Goal: Feedback & Contribution: Submit feedback/report problem

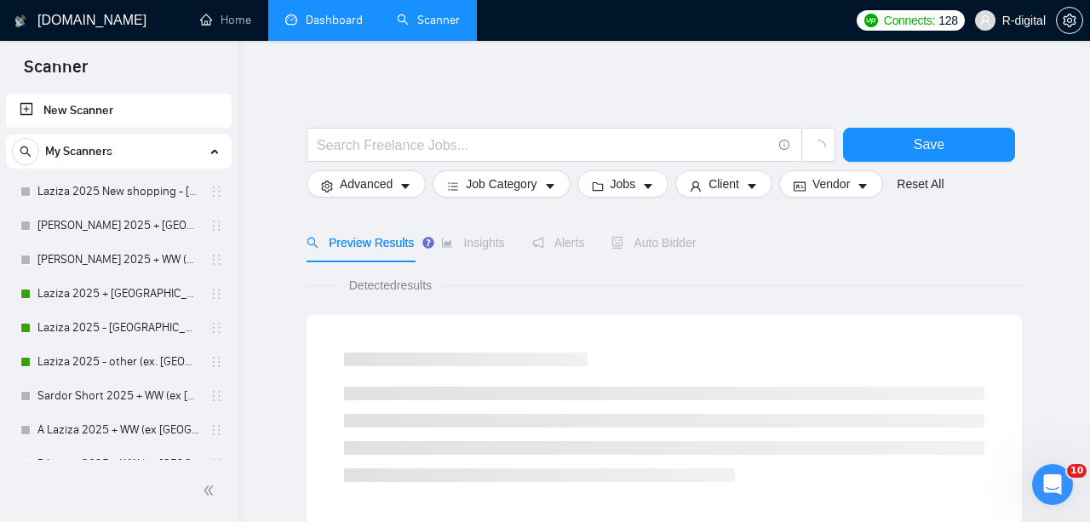
click at [361, 18] on link "Dashboard" at bounding box center [323, 20] width 77 height 14
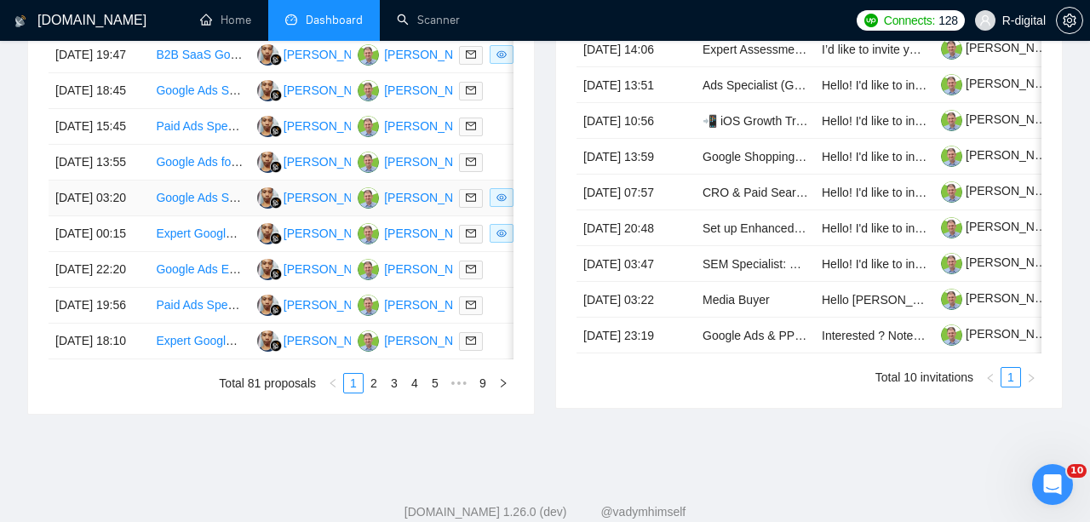
scroll to position [752, 0]
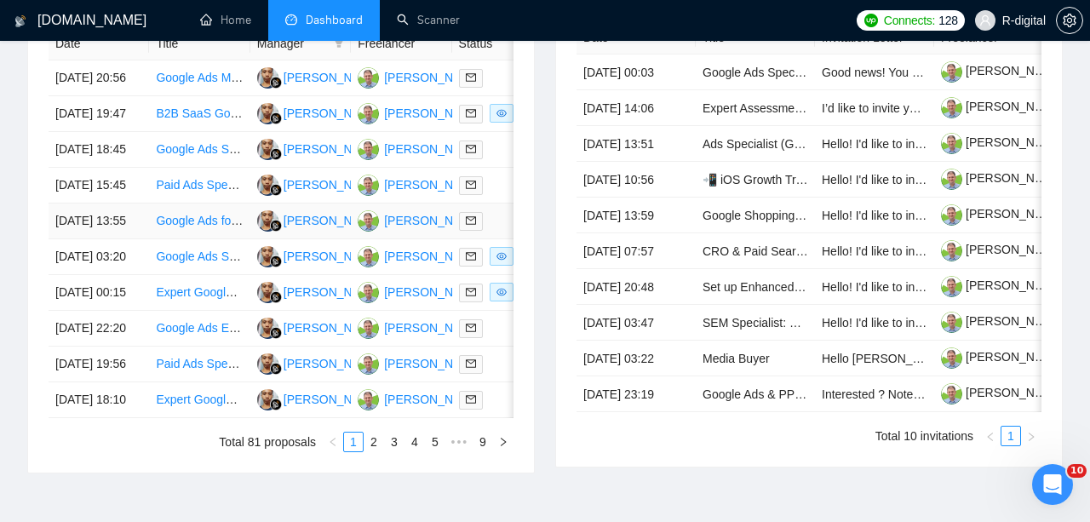
click at [109, 239] on td "[DATE] 13:55" at bounding box center [99, 221] width 100 height 36
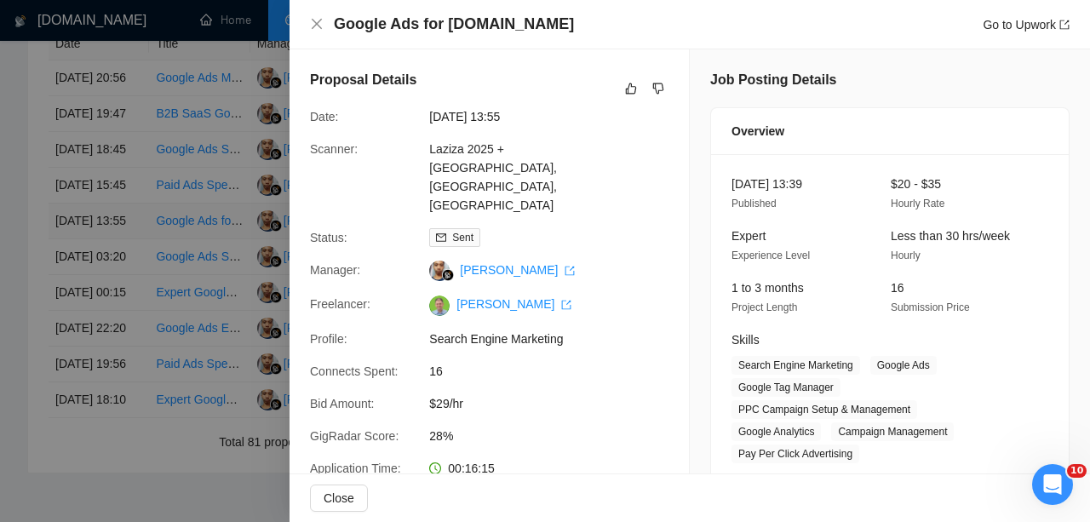
click at [109, 294] on div at bounding box center [545, 261] width 1090 height 522
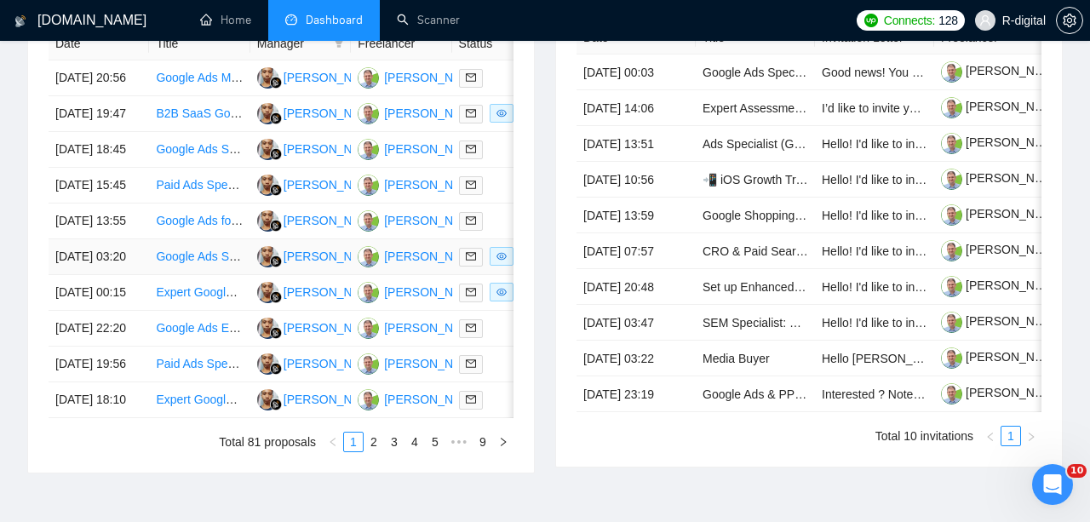
click at [121, 275] on td "[DATE] 03:20" at bounding box center [99, 257] width 100 height 36
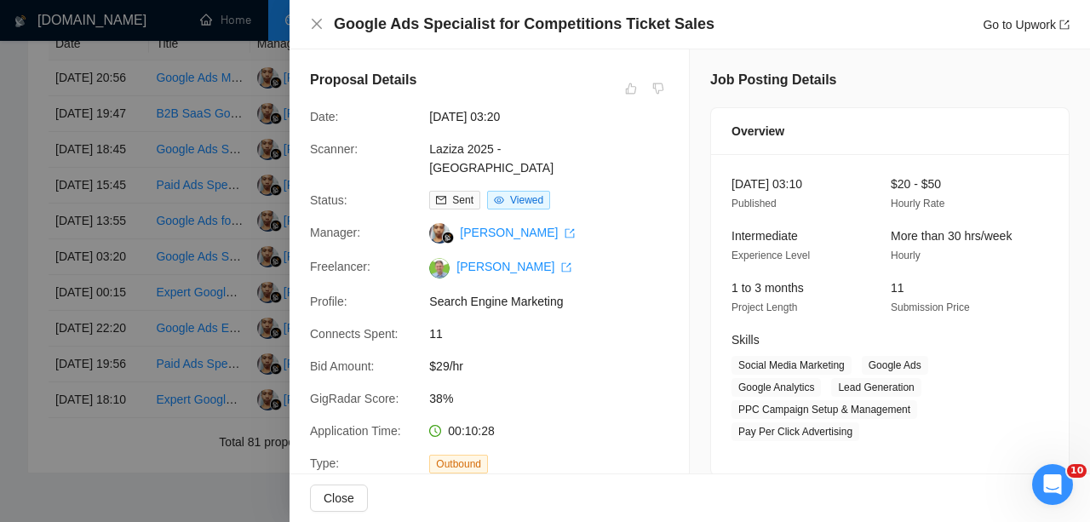
click at [121, 345] on div at bounding box center [545, 261] width 1090 height 522
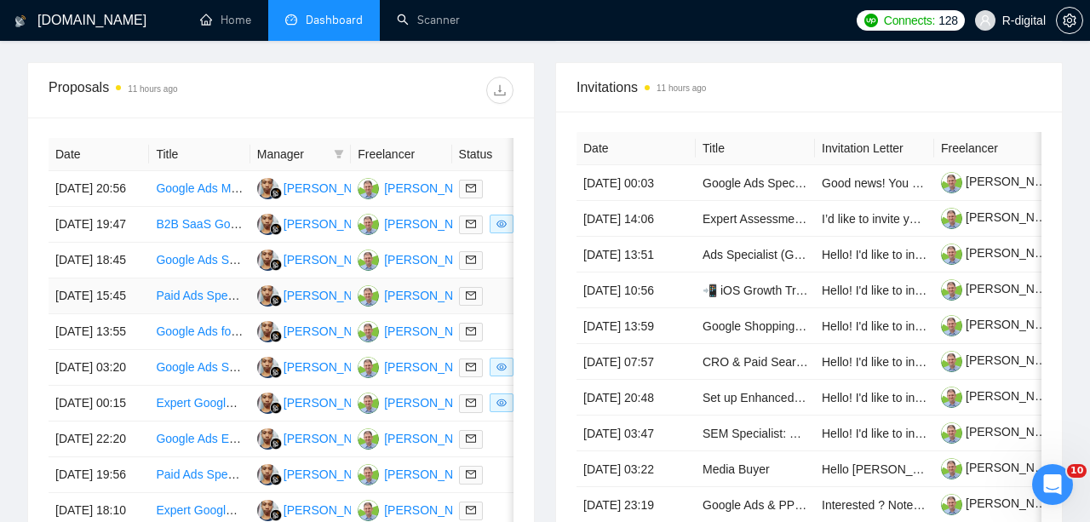
scroll to position [640, 0]
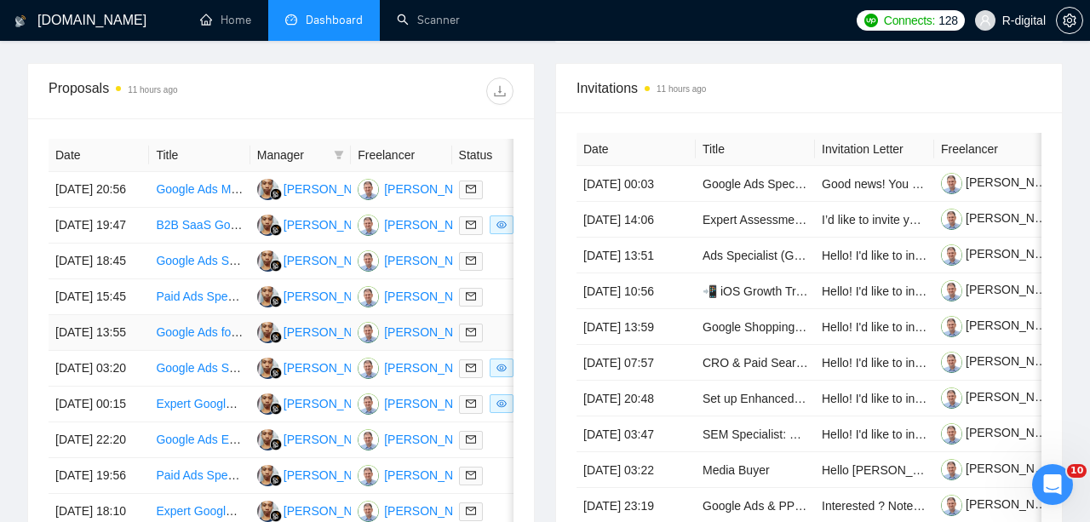
click at [193, 339] on link "Google Ads for [DOMAIN_NAME]" at bounding box center [245, 332] width 178 height 14
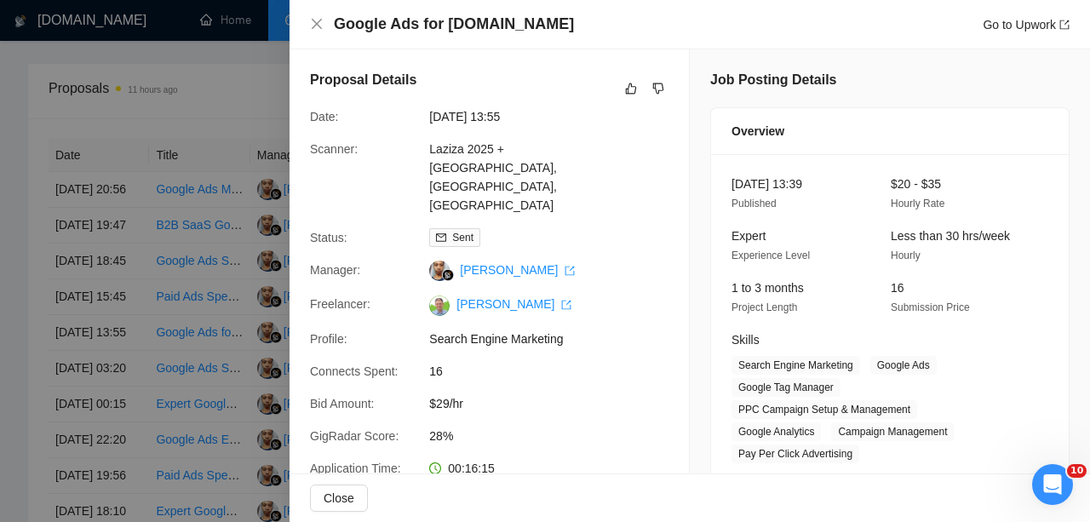
click at [438, 30] on h4 "Google Ads for [DOMAIN_NAME]" at bounding box center [454, 24] width 240 height 21
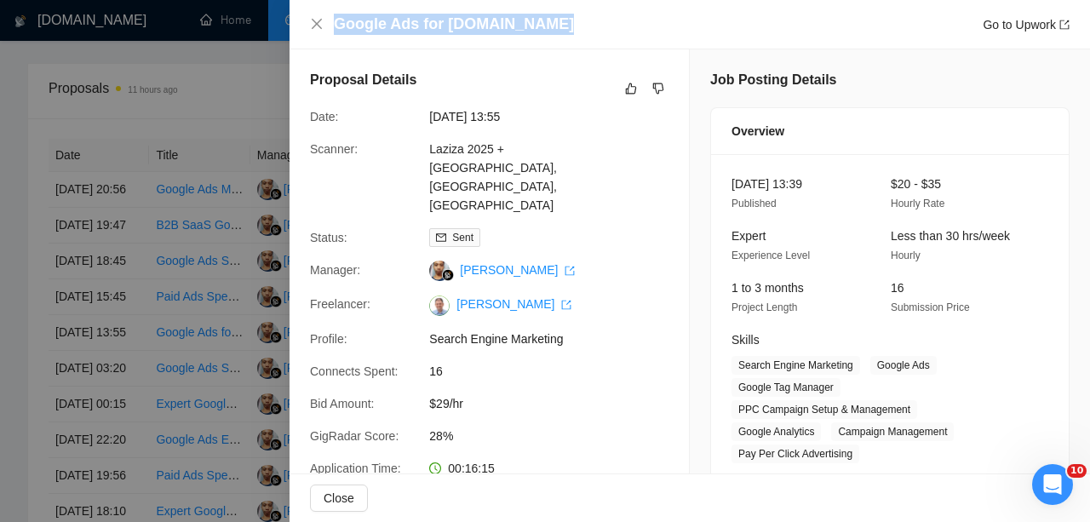
click at [438, 30] on h4 "Google Ads for [DOMAIN_NAME]" at bounding box center [454, 24] width 240 height 21
copy h4 "Google Ads for [DOMAIN_NAME]"
click at [627, 87] on icon "like" at bounding box center [631, 89] width 12 height 14
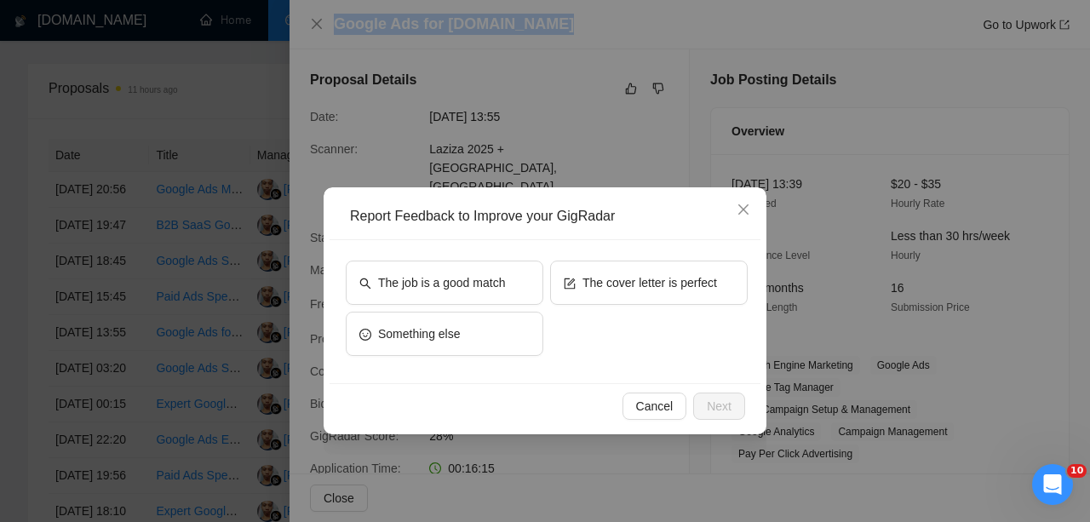
click at [635, 261] on button "The cover letter is perfect" at bounding box center [649, 283] width 198 height 44
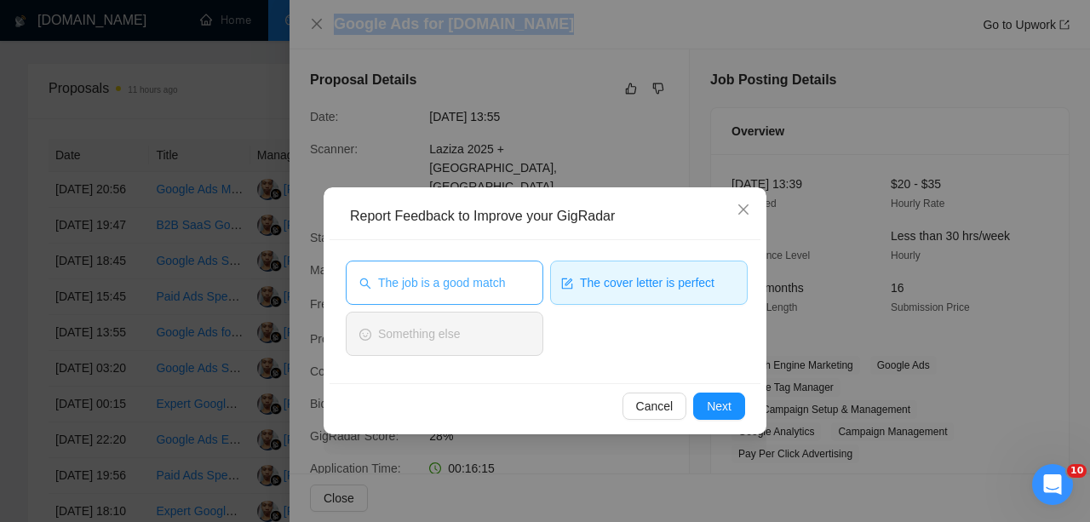
click at [539, 261] on button "The job is a good match" at bounding box center [445, 283] width 198 height 44
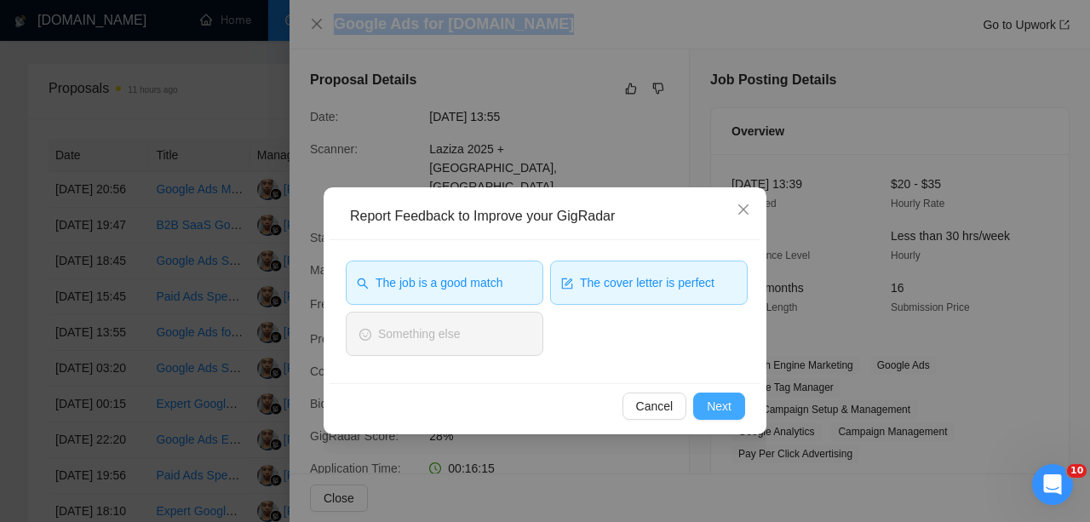
click at [719, 410] on span "Next" at bounding box center [719, 406] width 25 height 19
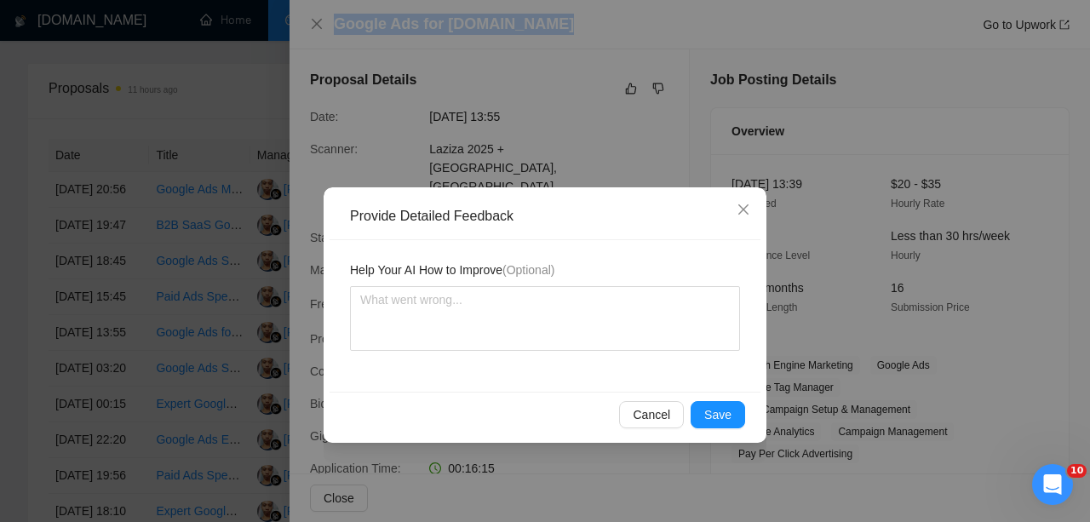
click at [719, 410] on span "Save" at bounding box center [717, 414] width 27 height 19
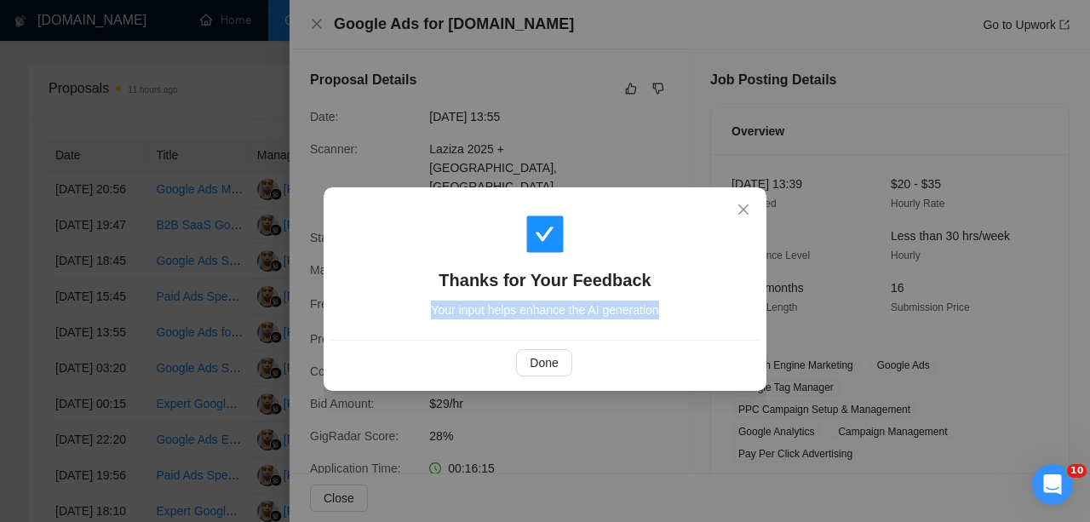
click at [719, 410] on div "Thanks for Your Feedback Your input helps enhance the AI generation Done" at bounding box center [545, 261] width 1090 height 522
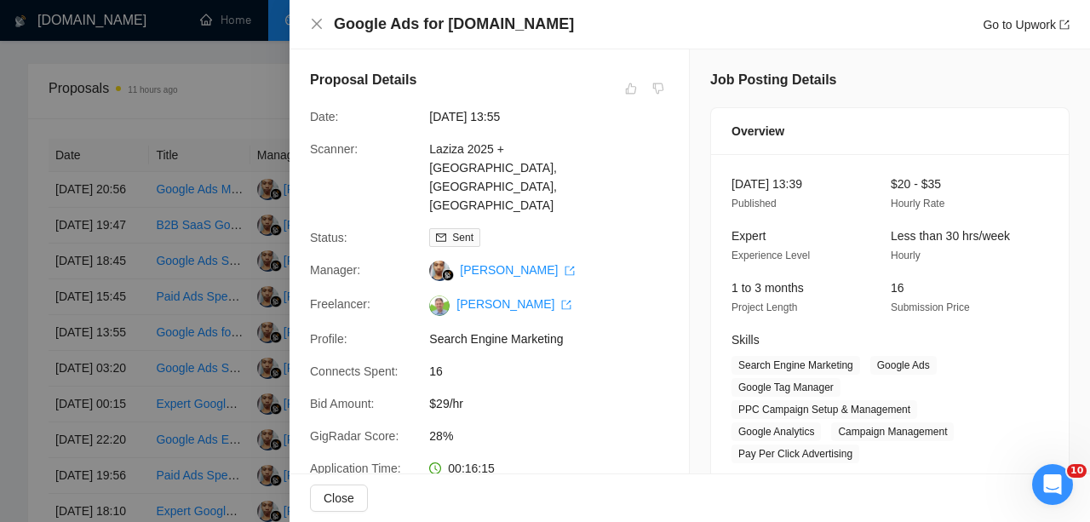
click at [117, 263] on div at bounding box center [545, 261] width 1090 height 522
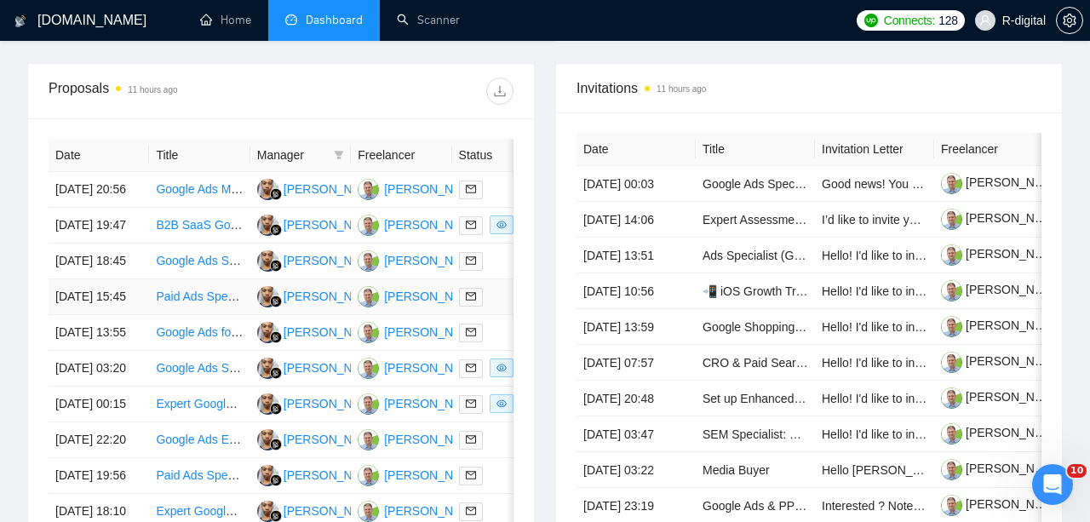
click at [176, 303] on link "Paid Ads Specialist (Google, Microsoft, Meta, TikTok)" at bounding box center [295, 296] width 279 height 14
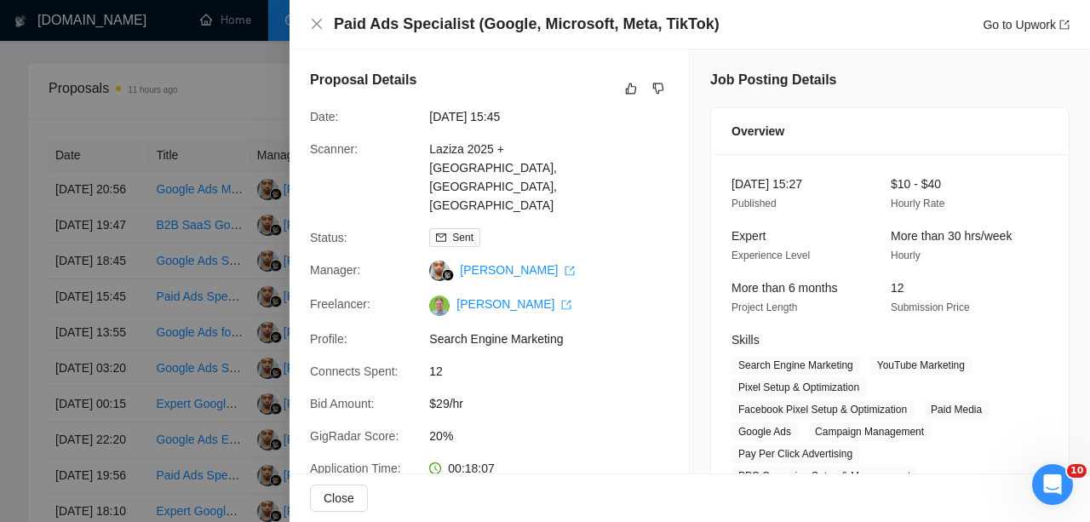
click at [552, 26] on h4 "Paid Ads Specialist (Google, Microsoft, Meta, TikTok)" at bounding box center [527, 24] width 386 height 21
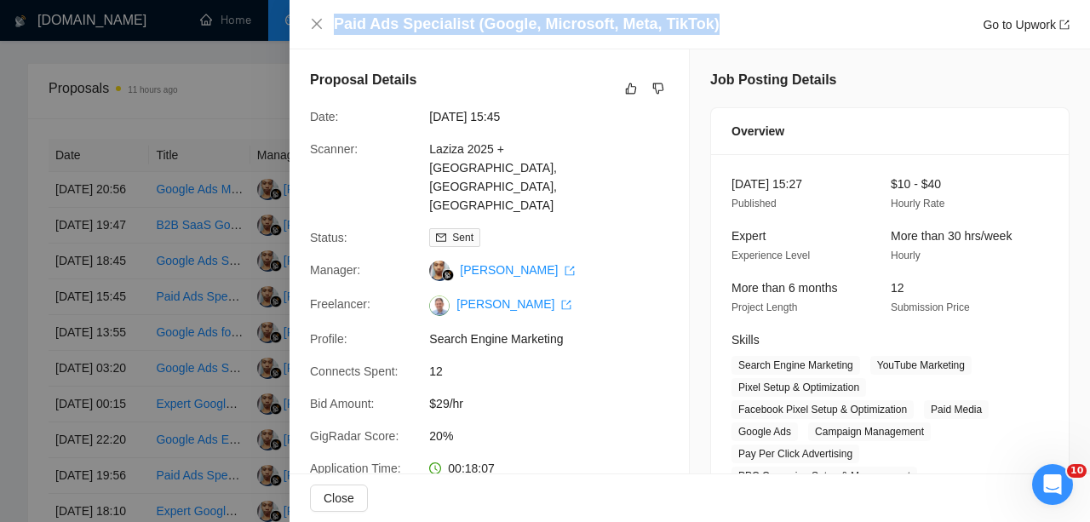
click at [552, 26] on h4 "Paid Ads Specialist (Google, Microsoft, Meta, TikTok)" at bounding box center [527, 24] width 386 height 21
copy h4 "Paid Ads Specialist (Google, Microsoft, Meta, TikTok)"
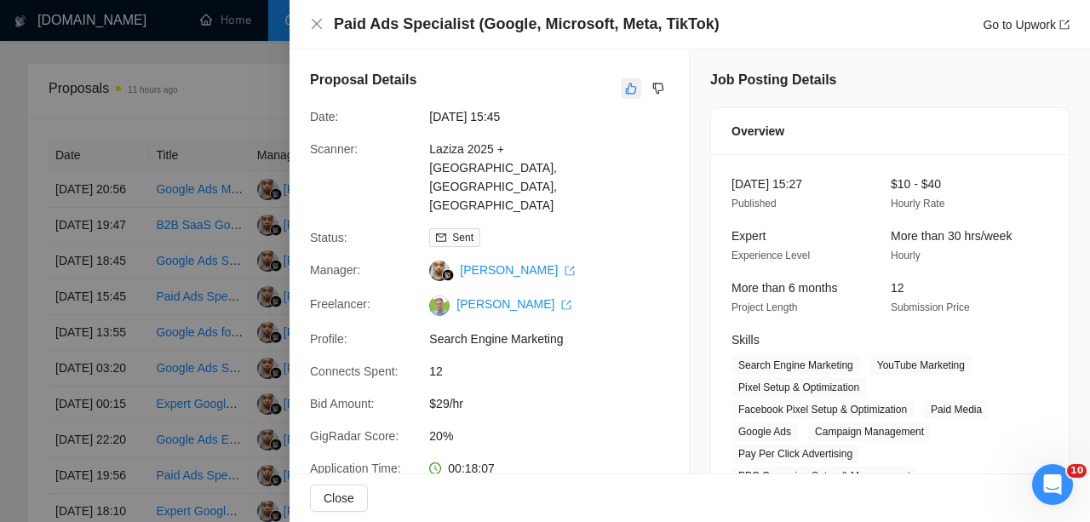
click at [621, 88] on div "Proposal Details" at bounding box center [489, 88] width 358 height 37
click at [628, 88] on icon "like" at bounding box center [631, 88] width 11 height 11
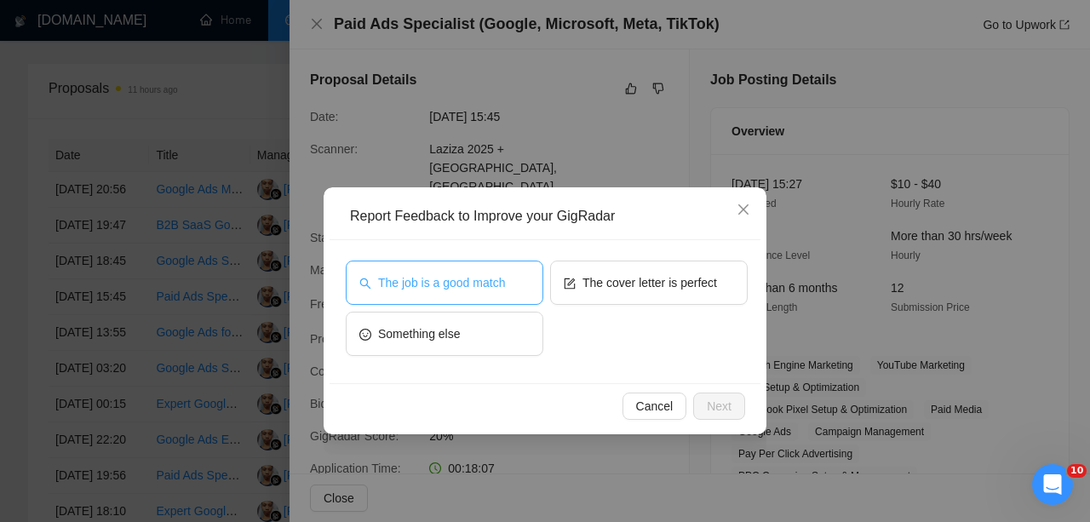
click at [472, 285] on span "The job is a good match" at bounding box center [441, 282] width 127 height 19
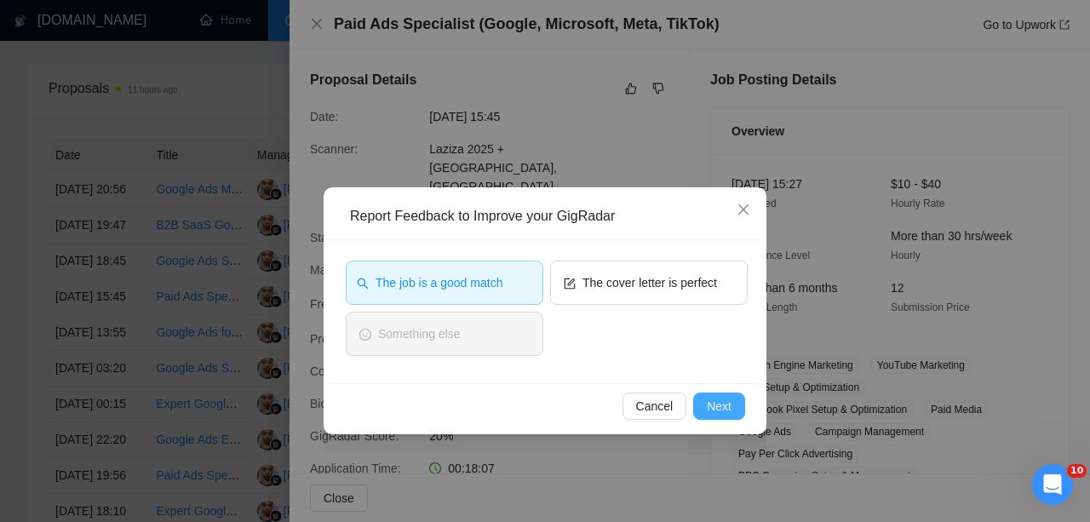
click at [709, 403] on span "Next" at bounding box center [719, 406] width 25 height 19
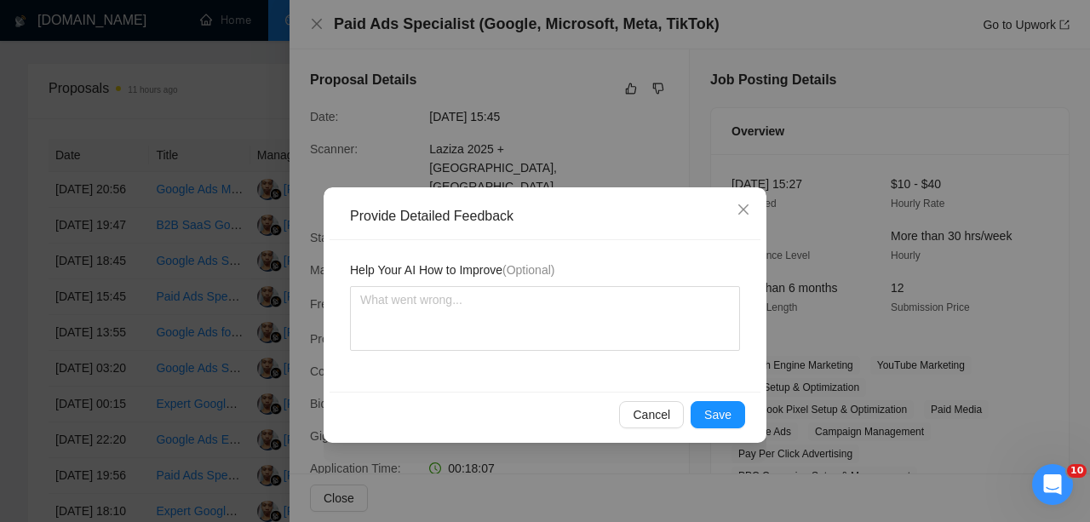
click at [709, 403] on button "Save" at bounding box center [717, 414] width 54 height 27
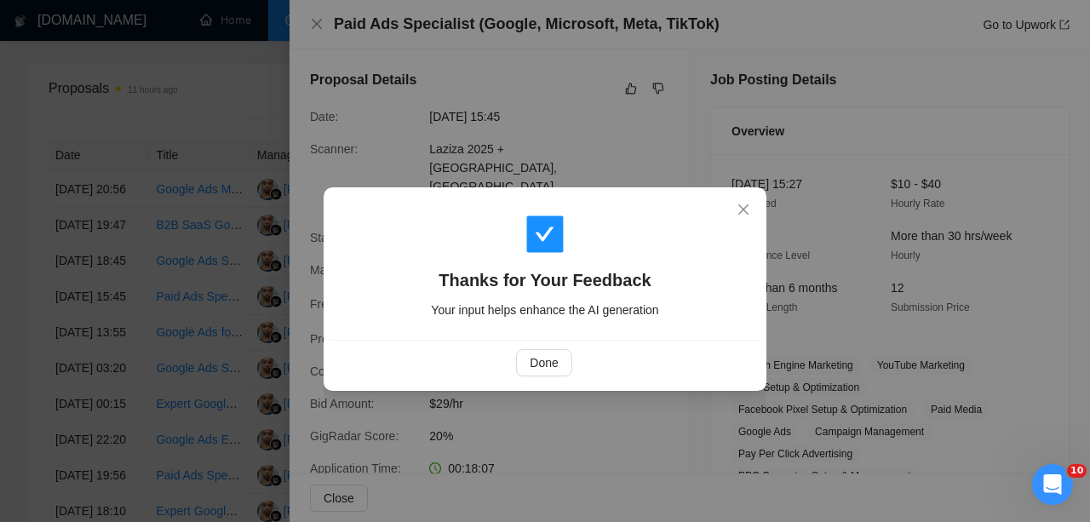
click at [709, 403] on div "Thanks for Your Feedback Your input helps enhance the AI generation Done" at bounding box center [545, 261] width 1090 height 522
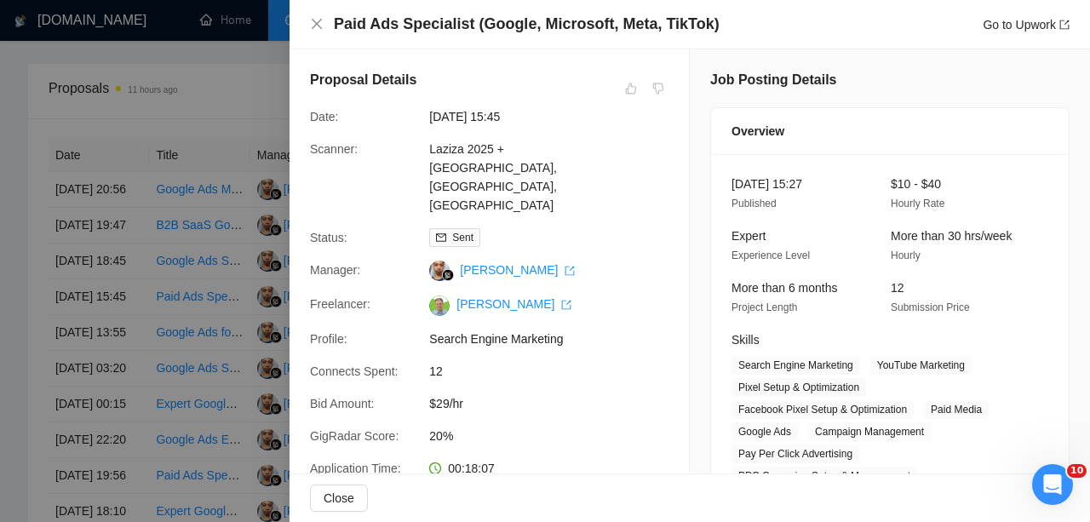
click at [130, 268] on div at bounding box center [545, 261] width 1090 height 522
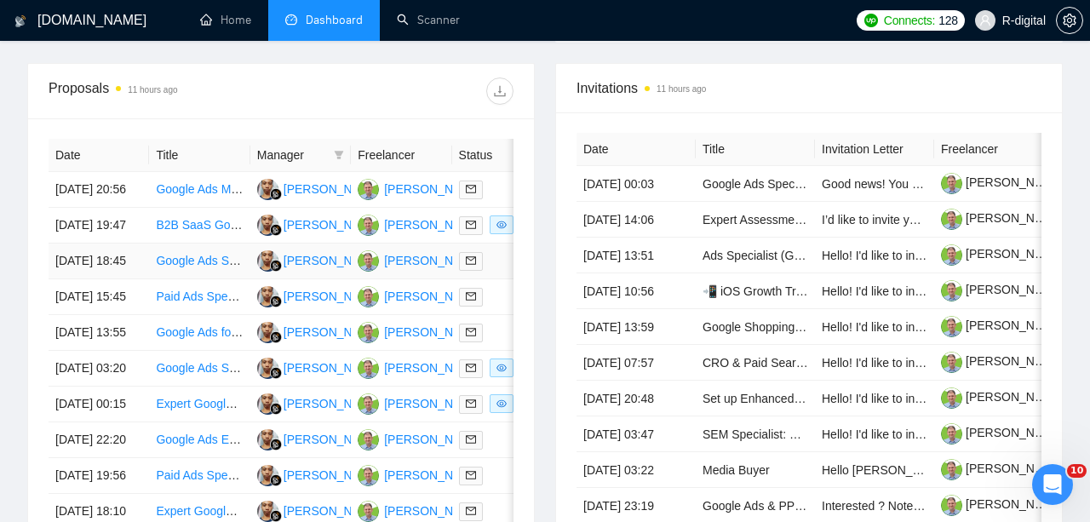
click at [182, 279] on td "Google Ads Specialist for Legal & Immigration Services" at bounding box center [199, 261] width 100 height 36
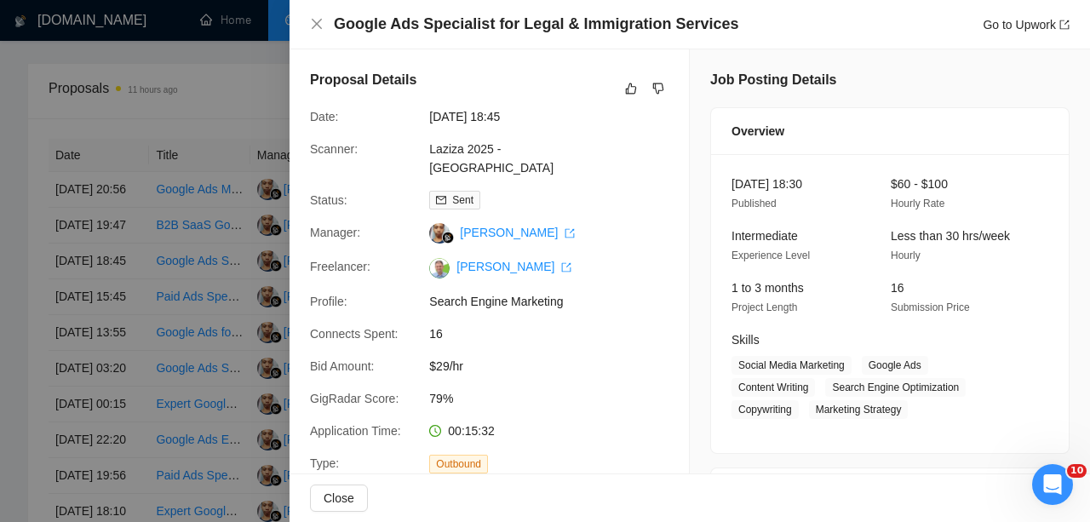
click at [596, 27] on h4 "Google Ads Specialist for Legal & Immigration Services" at bounding box center [536, 24] width 404 height 21
copy h4 "Immigration"
click at [596, 27] on h4 "Google Ads Specialist for Legal & Immigration Services" at bounding box center [536, 24] width 404 height 21
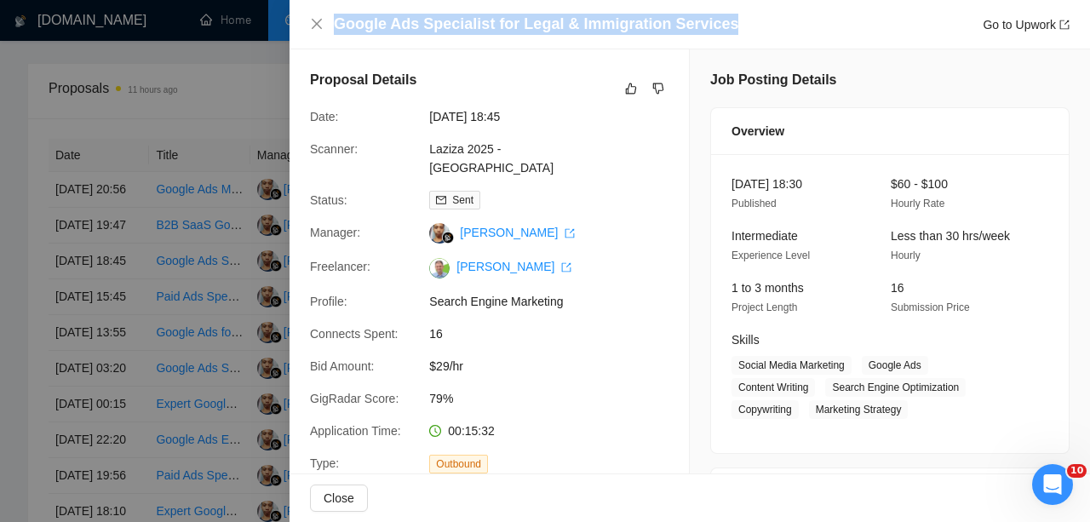
click at [596, 27] on h4 "Google Ads Specialist for Legal & Immigration Services" at bounding box center [536, 24] width 404 height 21
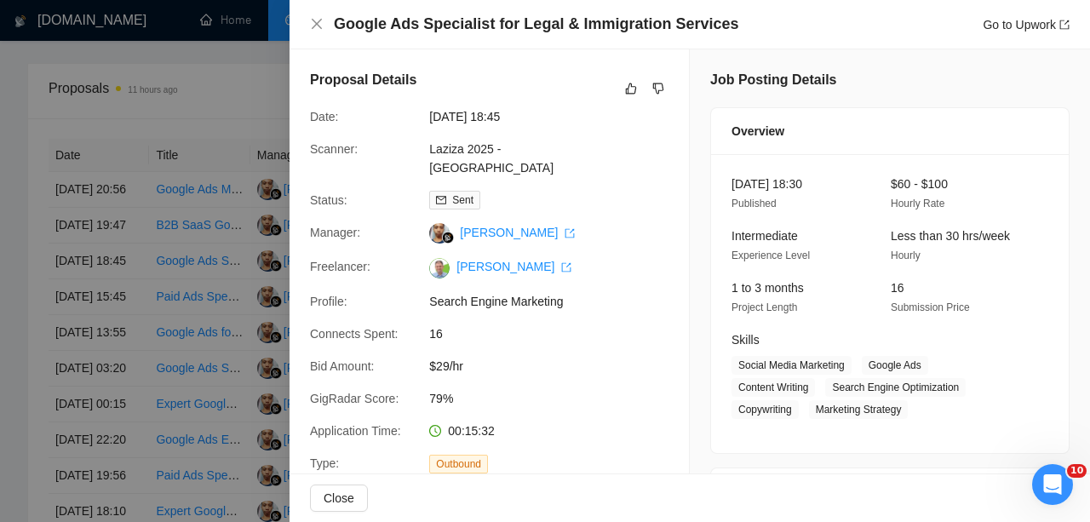
click at [222, 268] on div at bounding box center [545, 261] width 1090 height 522
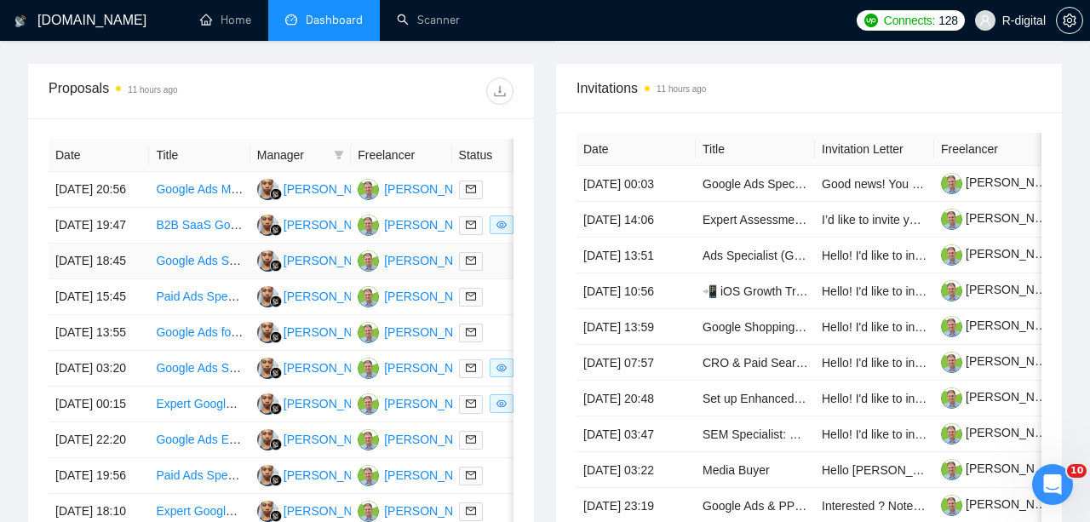
click at [163, 267] on link "Google Ads Specialist for Legal & Immigration Services" at bounding box center [301, 261] width 291 height 14
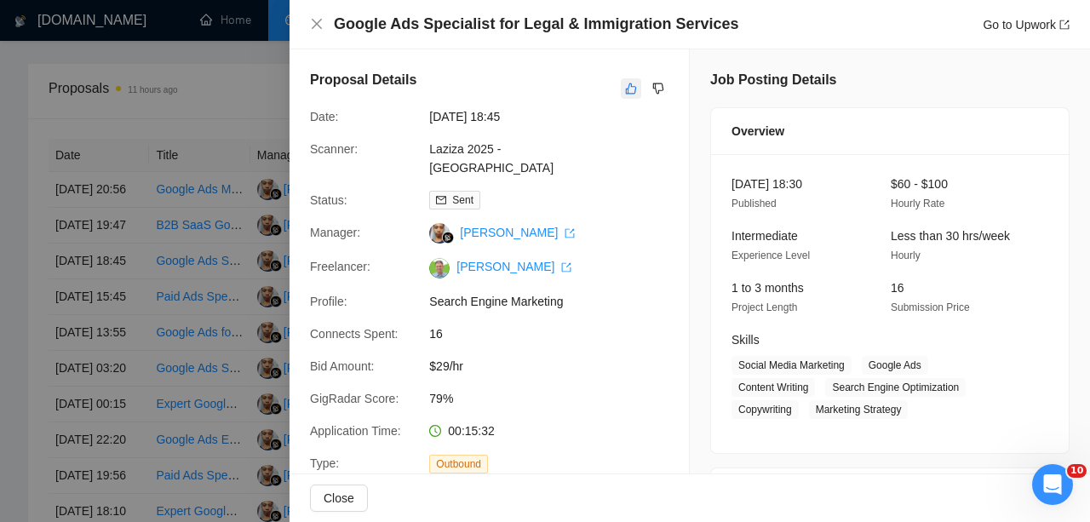
scroll to position [-1, 0]
click at [624, 83] on button "button" at bounding box center [631, 88] width 20 height 20
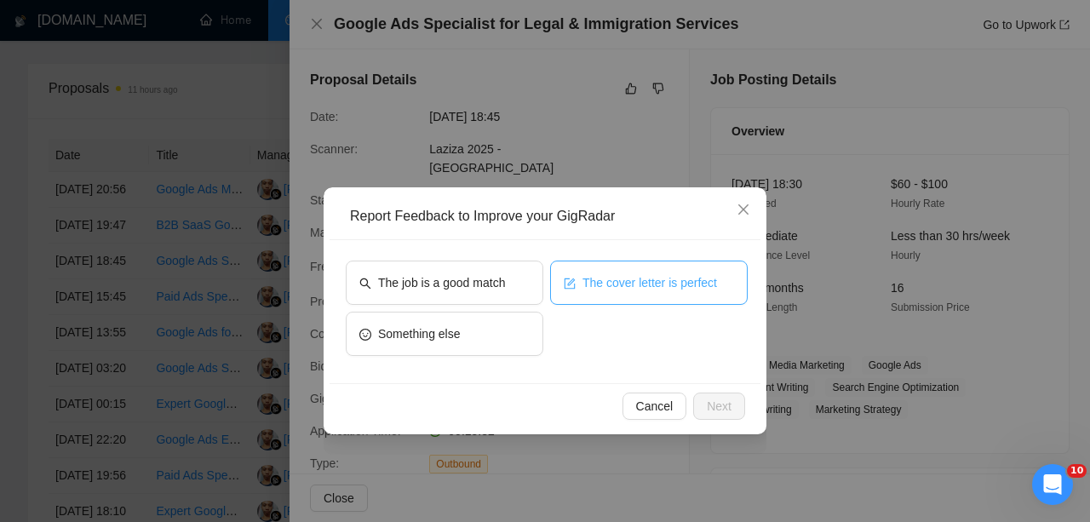
click at [600, 263] on button "The cover letter is perfect" at bounding box center [649, 283] width 198 height 44
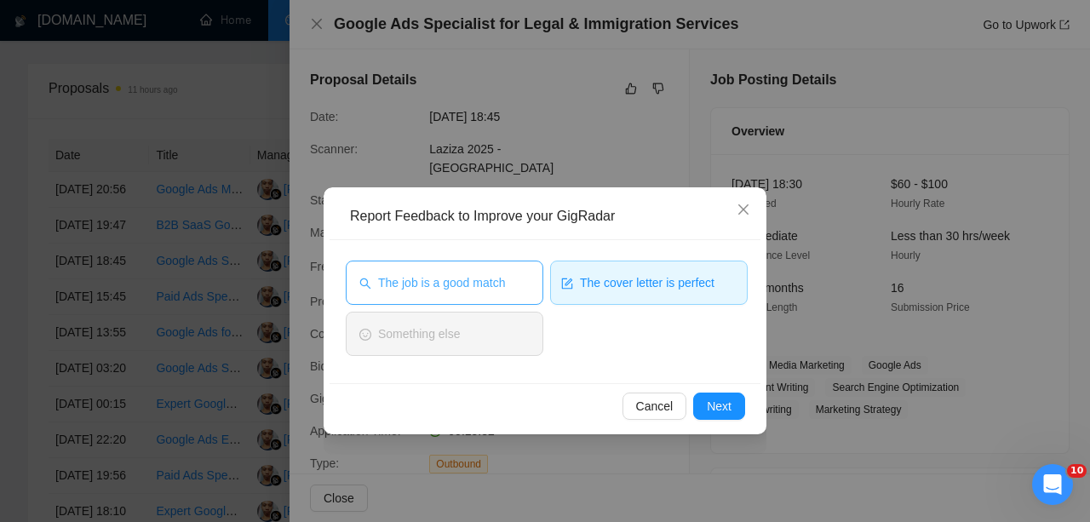
click at [501, 275] on span "The job is a good match" at bounding box center [441, 282] width 127 height 19
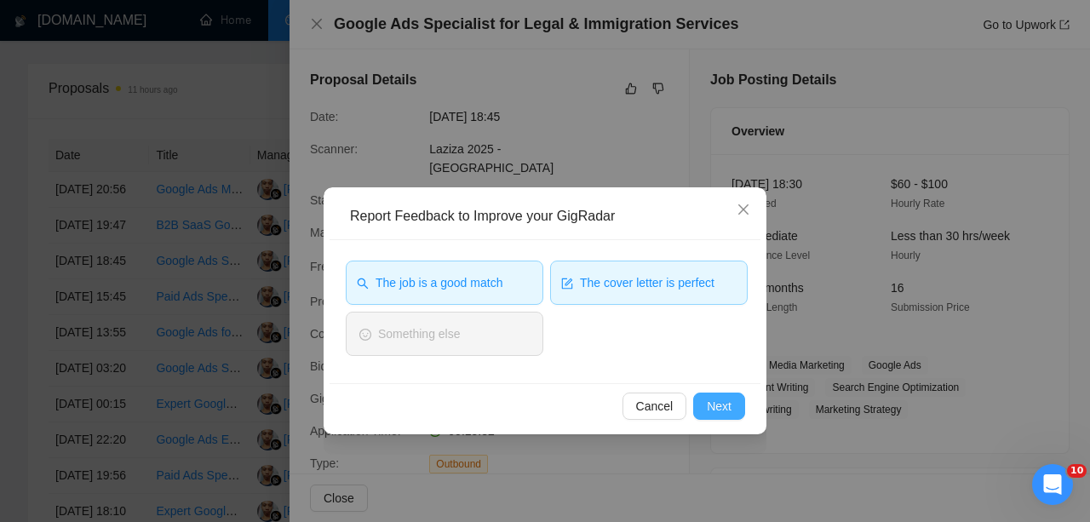
click at [707, 406] on span "Next" at bounding box center [719, 406] width 25 height 19
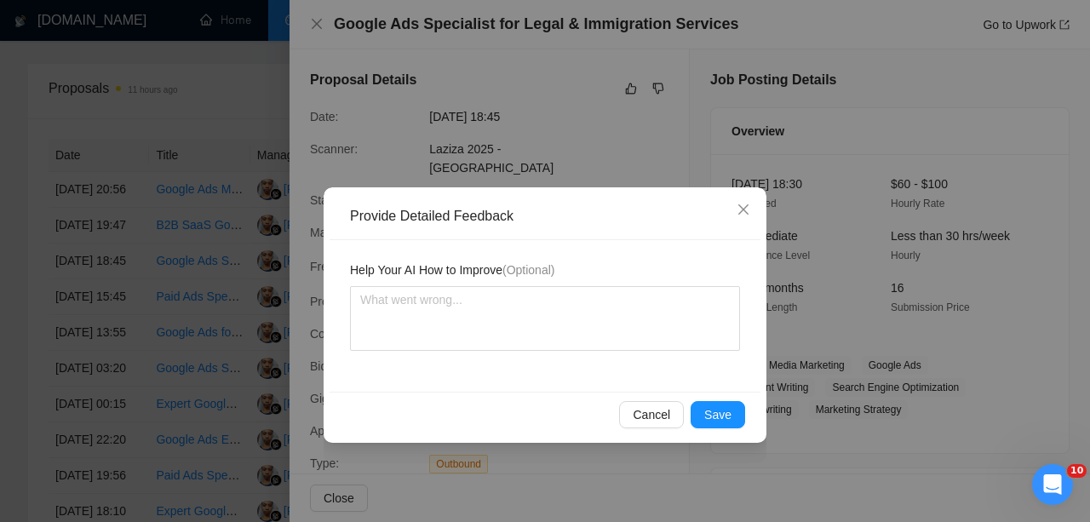
click at [707, 406] on span "Save" at bounding box center [717, 414] width 27 height 19
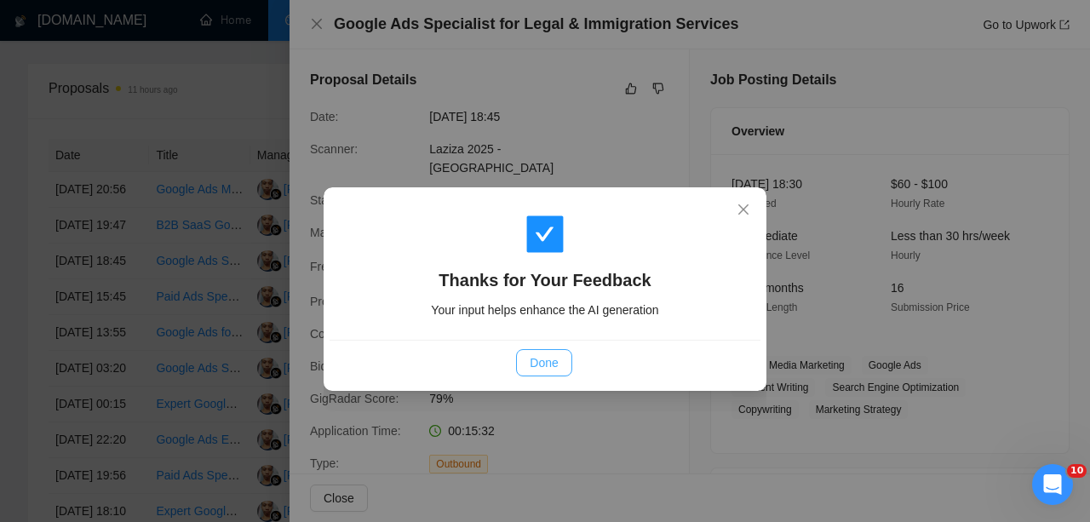
click at [560, 351] on button "Done" at bounding box center [543, 362] width 55 height 27
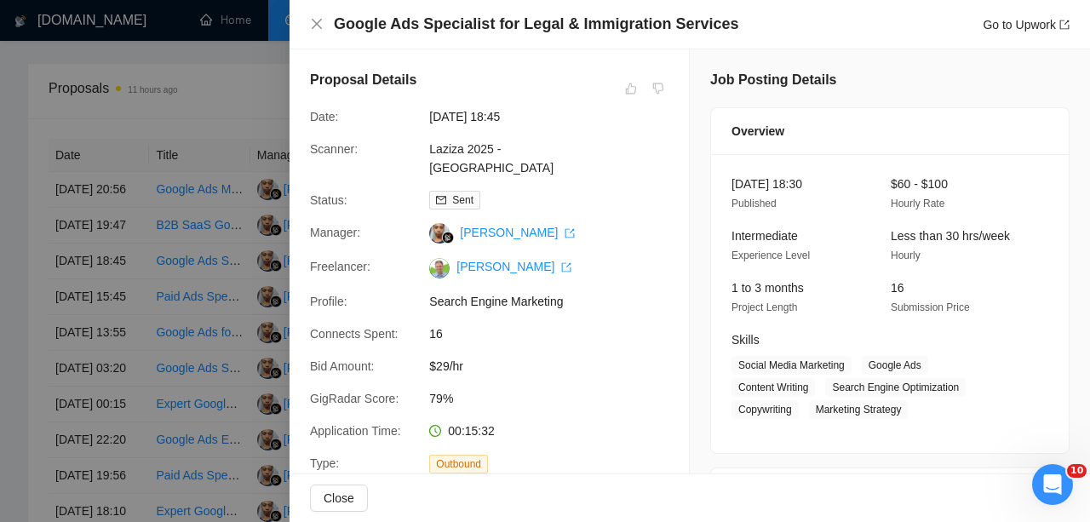
click at [110, 263] on div at bounding box center [545, 261] width 1090 height 522
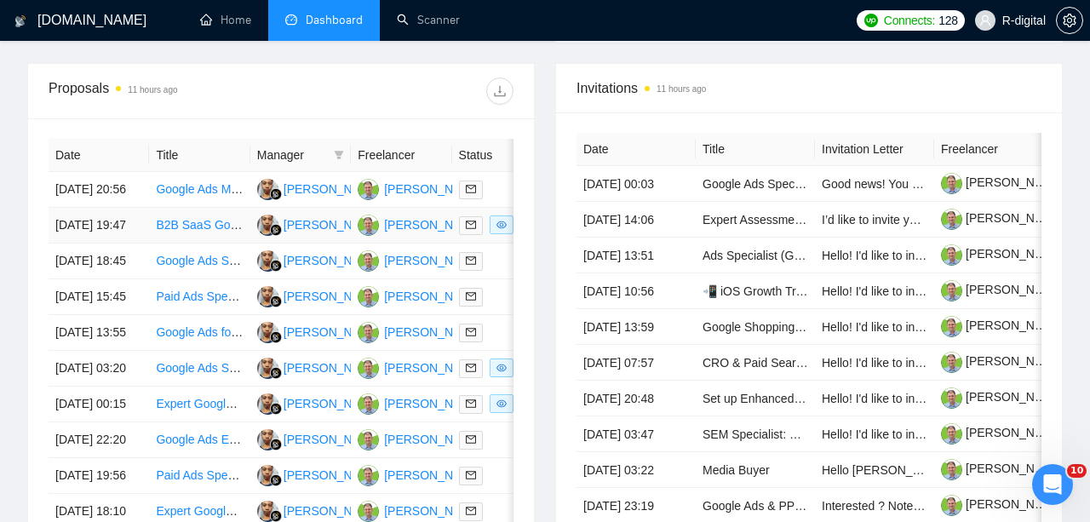
click at [199, 232] on link "B2B SaaS Google & Microsoft Ads Specialist" at bounding box center [275, 225] width 238 height 14
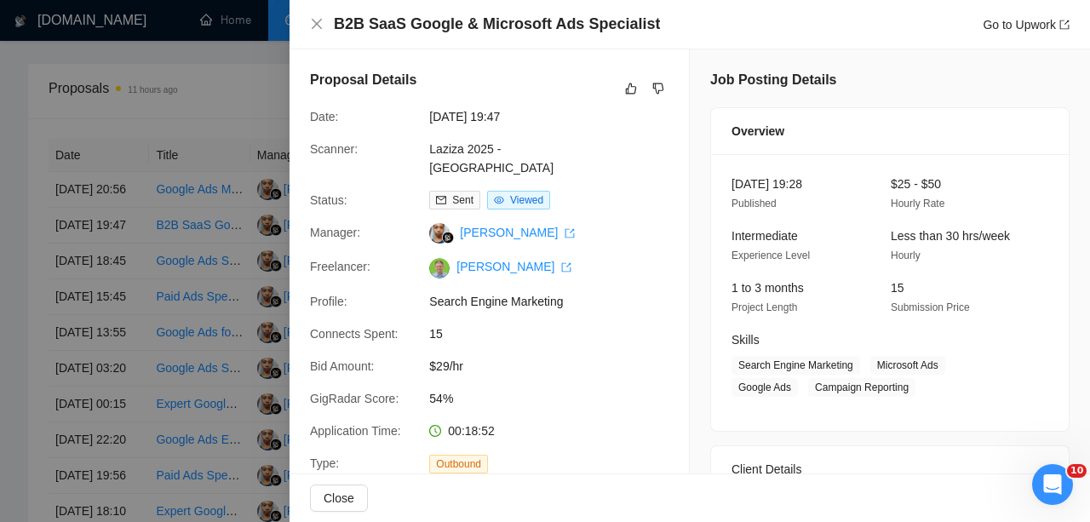
click at [498, 26] on h4 "B2B SaaS Google & Microsoft Ads Specialist" at bounding box center [497, 24] width 326 height 21
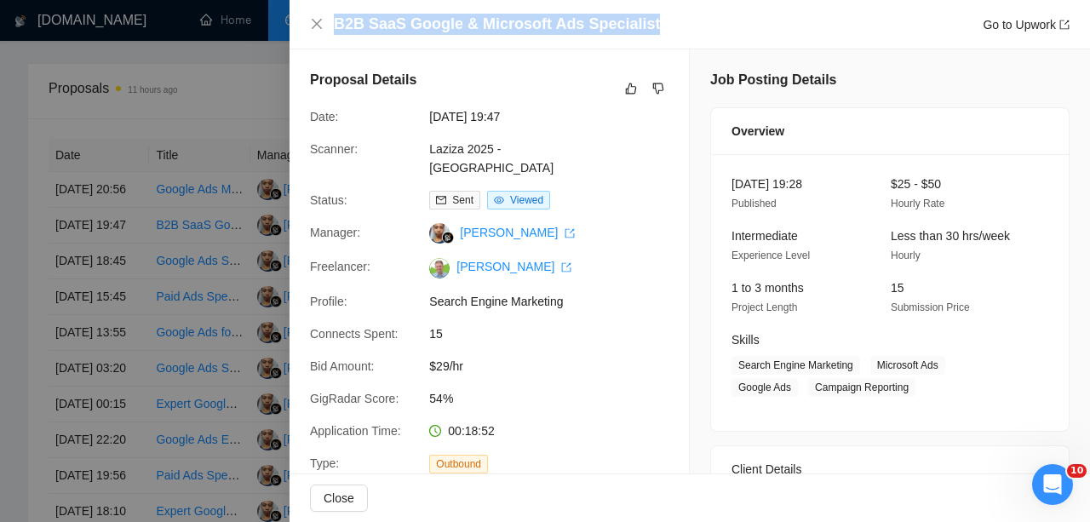
click at [498, 26] on h4 "B2B SaaS Google & Microsoft Ads Specialist" at bounding box center [497, 24] width 326 height 21
copy h4 "B2B SaaS Google & Microsoft Ads Specialist"
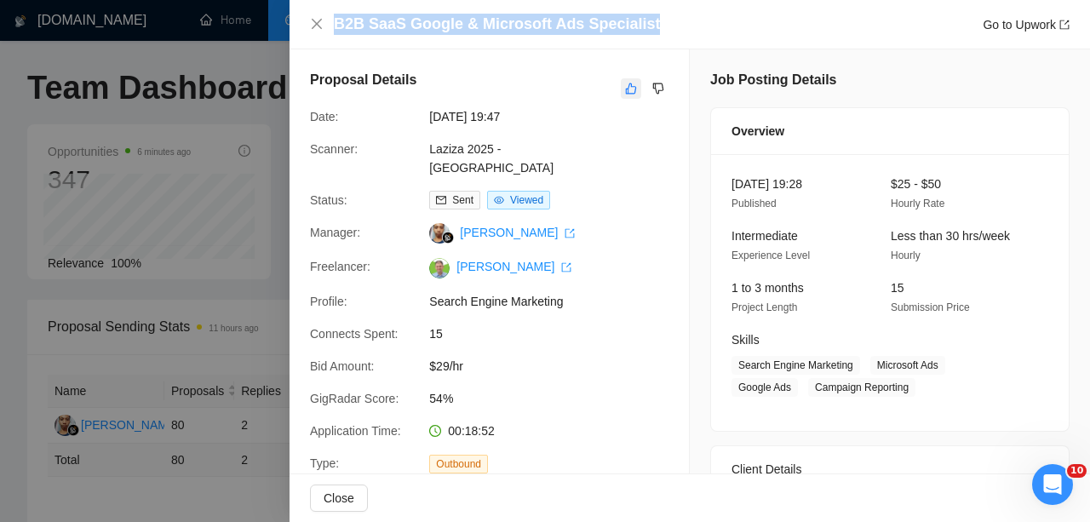
click at [628, 90] on icon "like" at bounding box center [631, 88] width 11 height 11
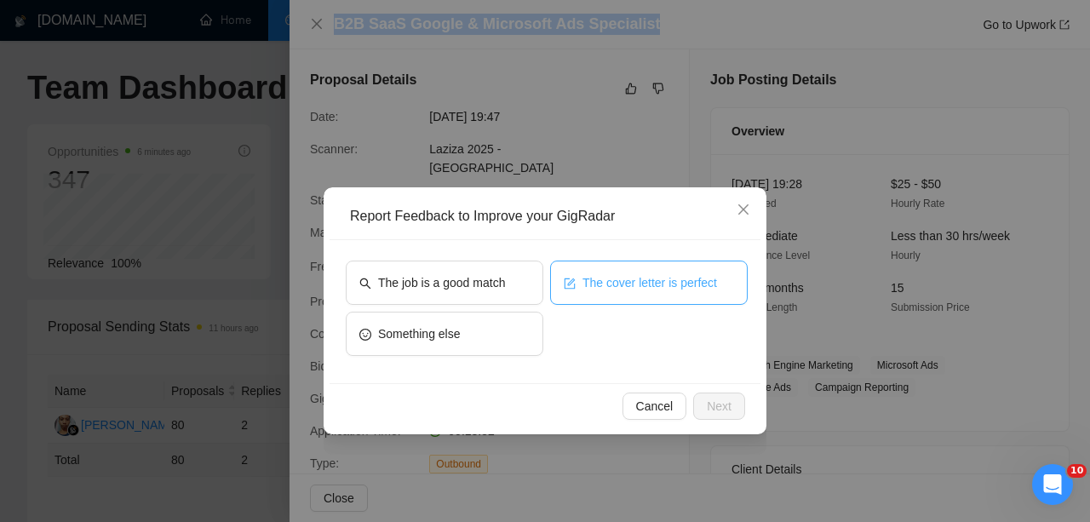
click at [597, 264] on button "The cover letter is perfect" at bounding box center [649, 283] width 198 height 44
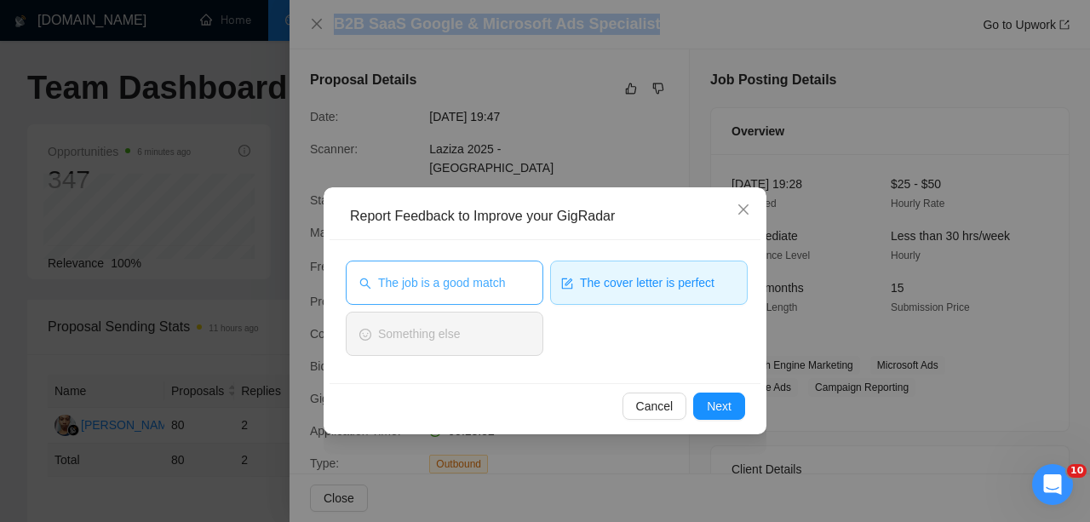
click at [499, 278] on span "The job is a good match" at bounding box center [441, 282] width 127 height 19
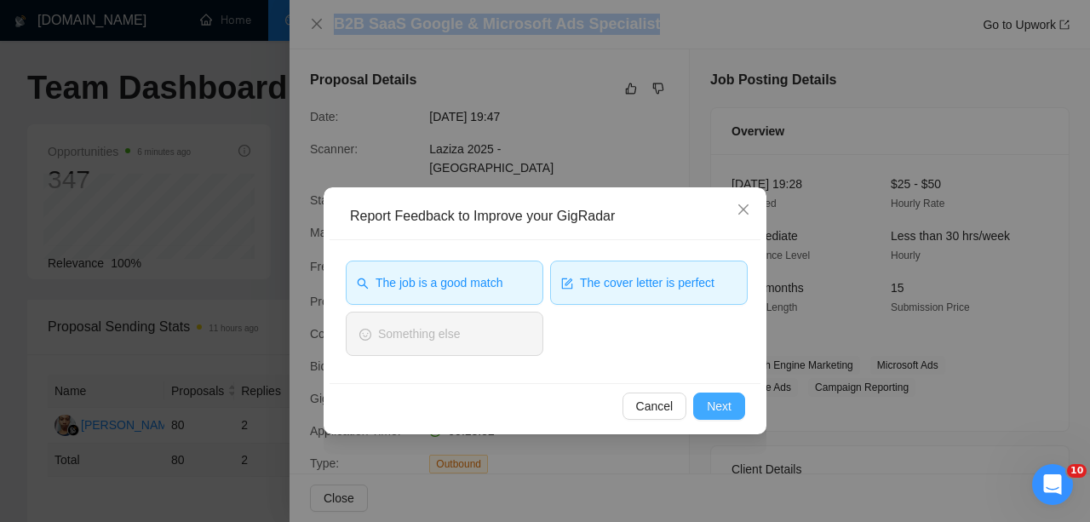
click at [724, 401] on span "Next" at bounding box center [719, 406] width 25 height 19
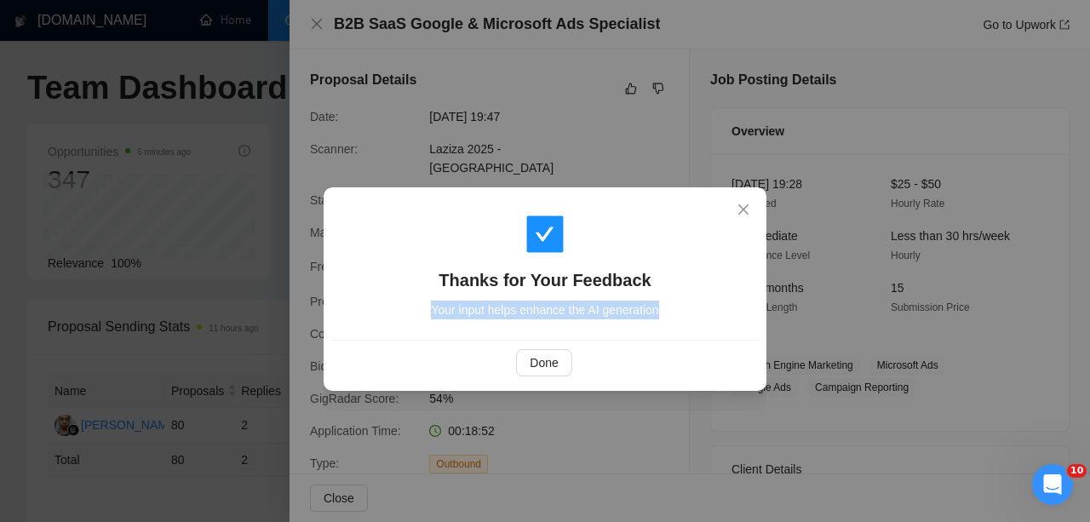
click at [724, 401] on div "Thanks for Your Feedback Your input helps enhance the AI generation Done" at bounding box center [545, 261] width 1090 height 522
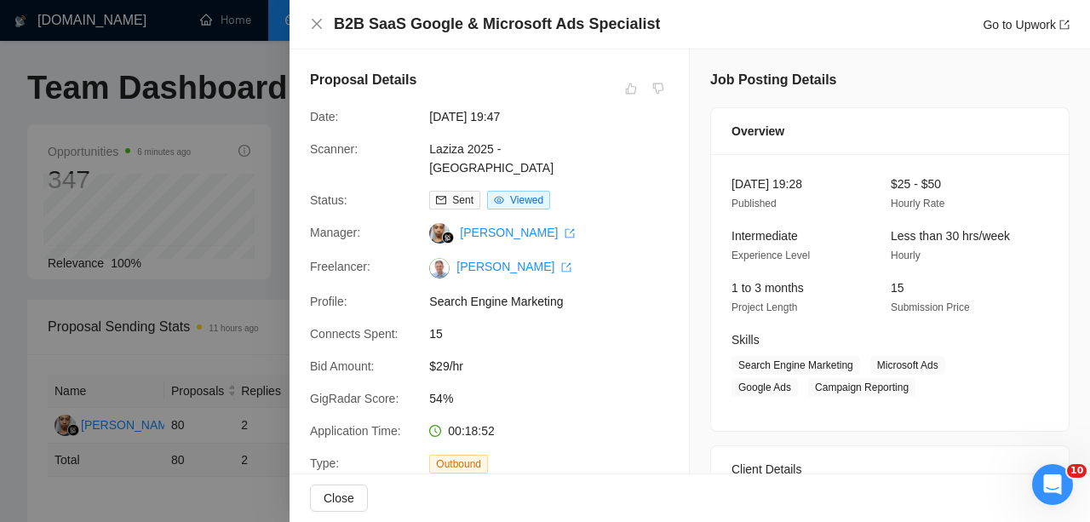
click at [148, 236] on div at bounding box center [545, 261] width 1090 height 522
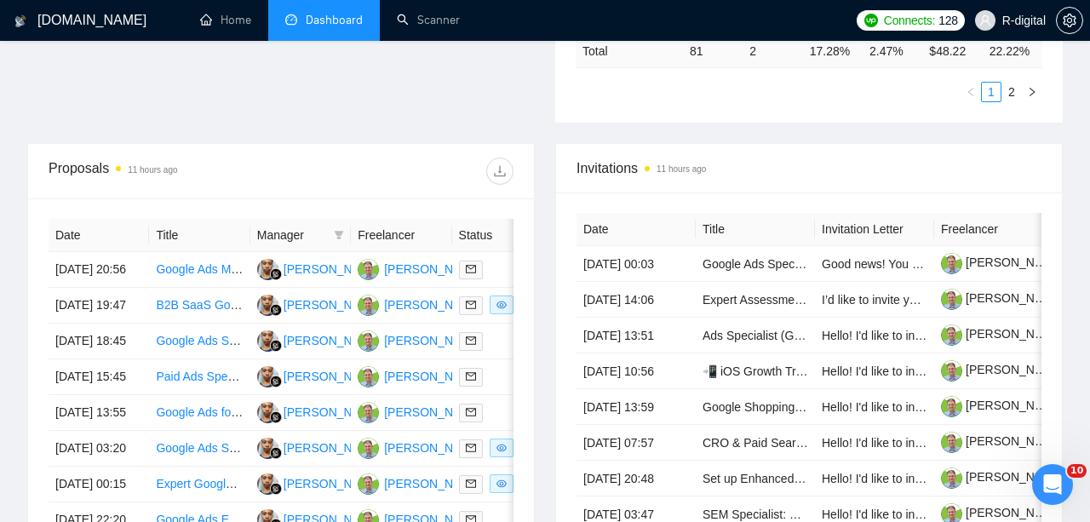
scroll to position [564, 0]
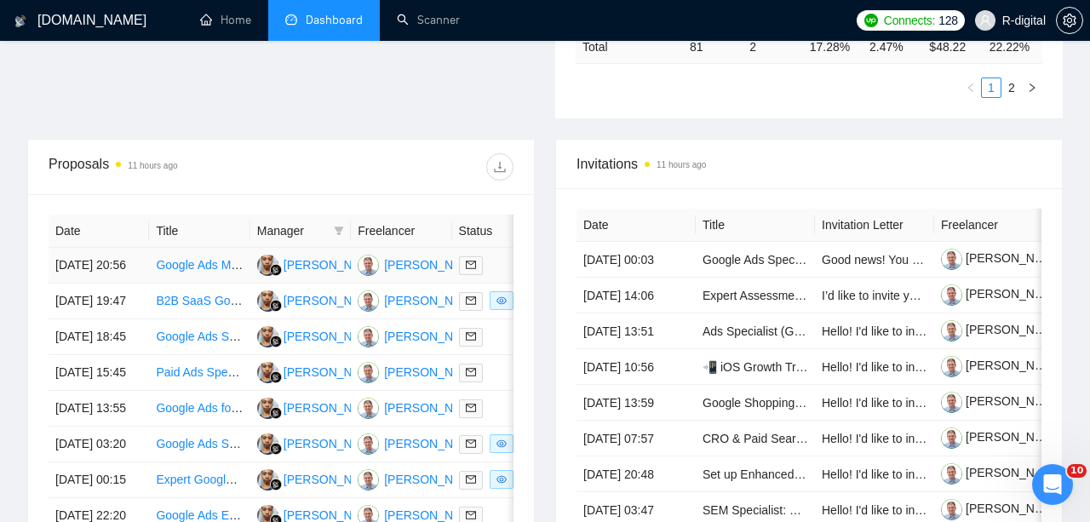
click at [180, 272] on link "Google Ads Management Specialist Needed" at bounding box center [273, 265] width 234 height 14
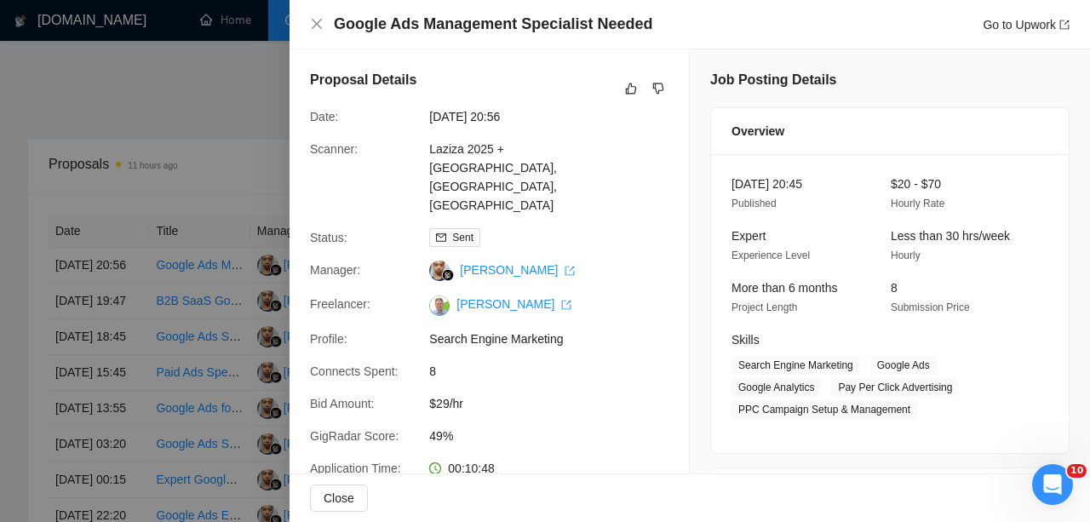
click at [586, 32] on h4 "Google Ads Management Specialist Needed" at bounding box center [493, 24] width 318 height 21
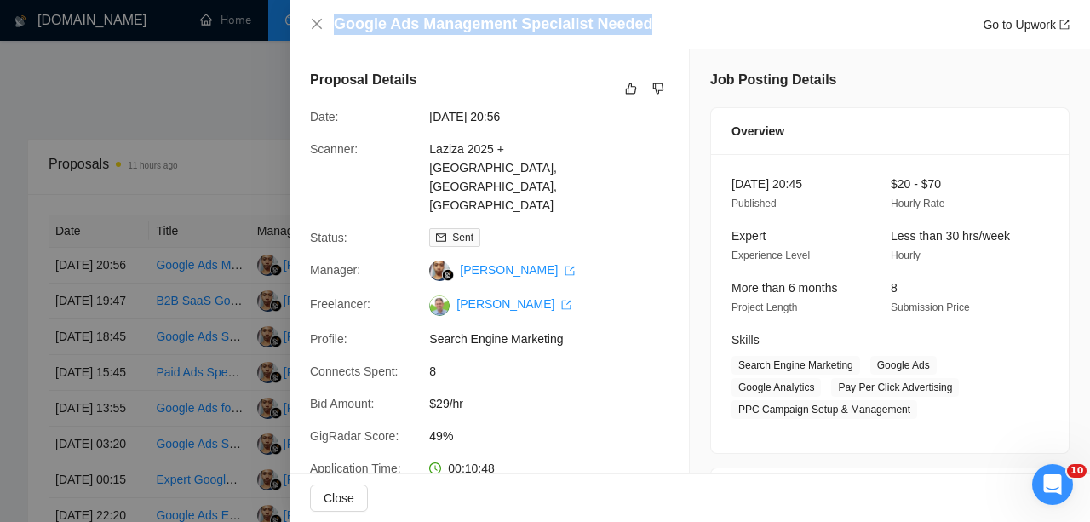
click at [586, 32] on h4 "Google Ads Management Specialist Needed" at bounding box center [493, 24] width 318 height 21
copy h4 "Google Ads Management Specialist Needed"
click at [626, 85] on icon "like" at bounding box center [631, 89] width 12 height 14
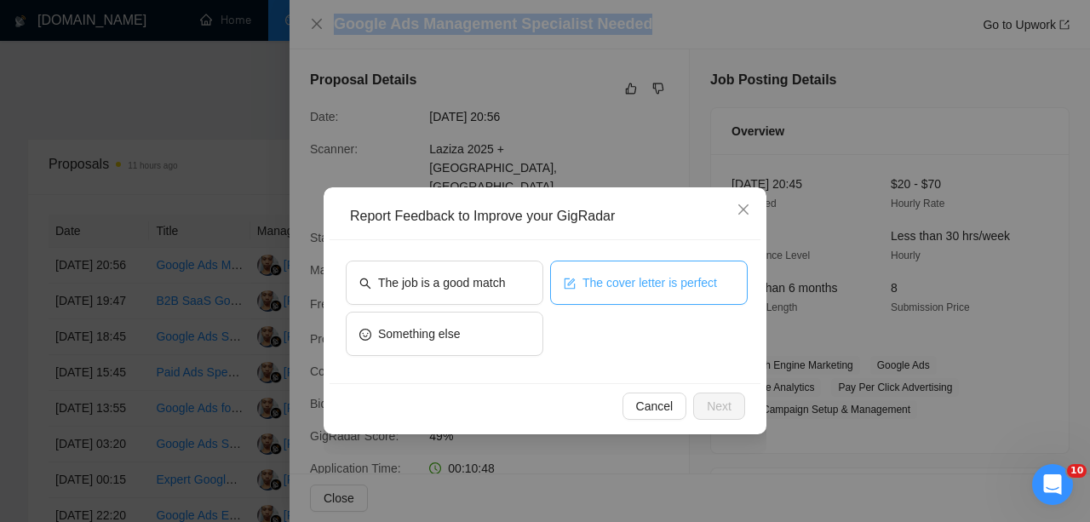
click at [599, 269] on button "The cover letter is perfect" at bounding box center [649, 283] width 198 height 44
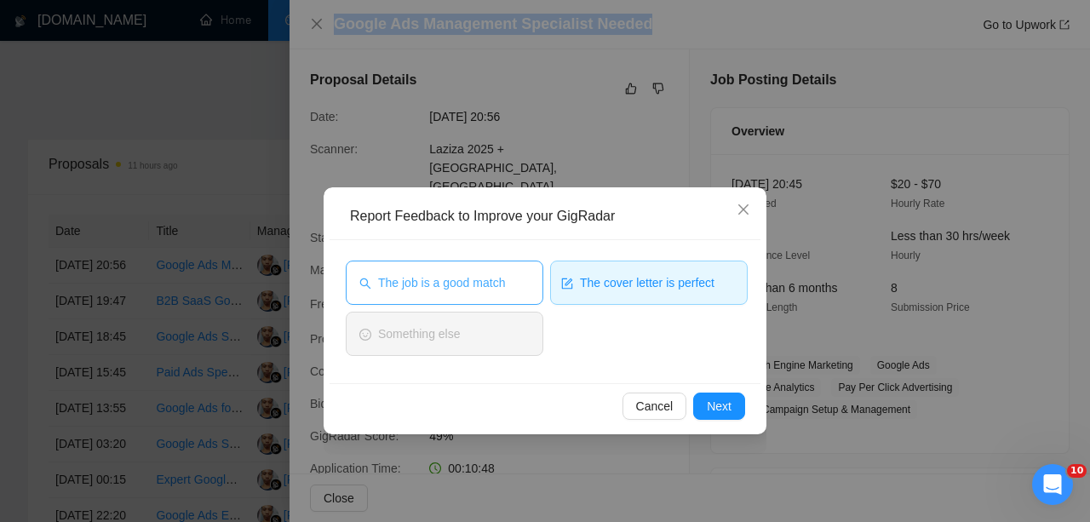
click at [490, 271] on button "The job is a good match" at bounding box center [445, 283] width 198 height 44
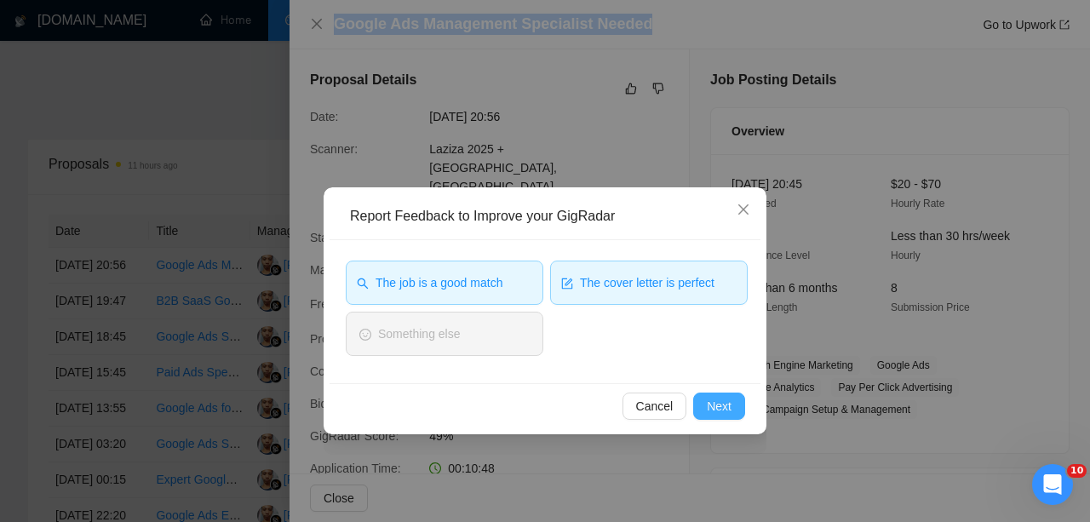
click at [702, 408] on button "Next" at bounding box center [719, 405] width 52 height 27
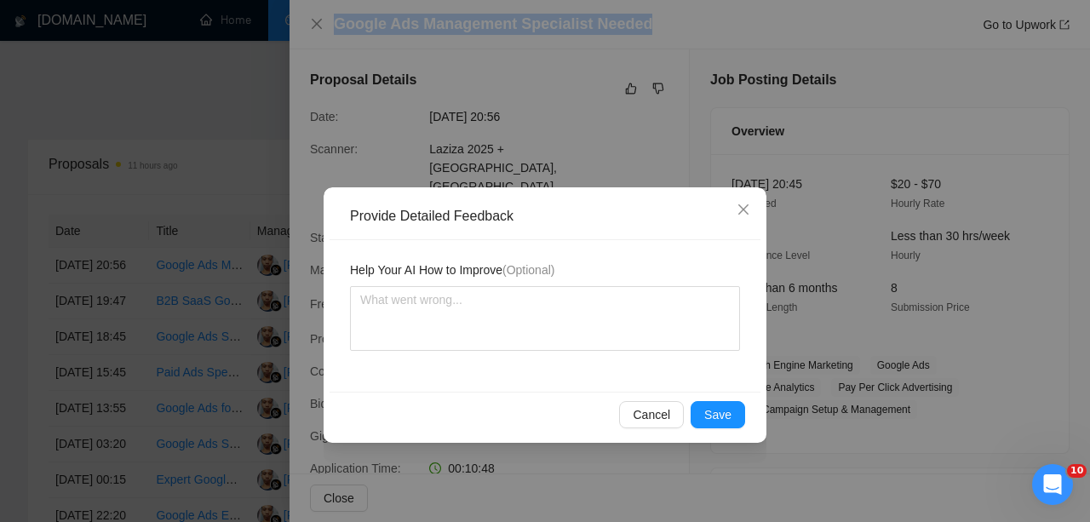
click at [702, 408] on button "Save" at bounding box center [717, 414] width 54 height 27
click at [702, 408] on div "Provide Detailed Feedback Help Your AI How to Improve (Optional) Cancel Save" at bounding box center [545, 261] width 1090 height 522
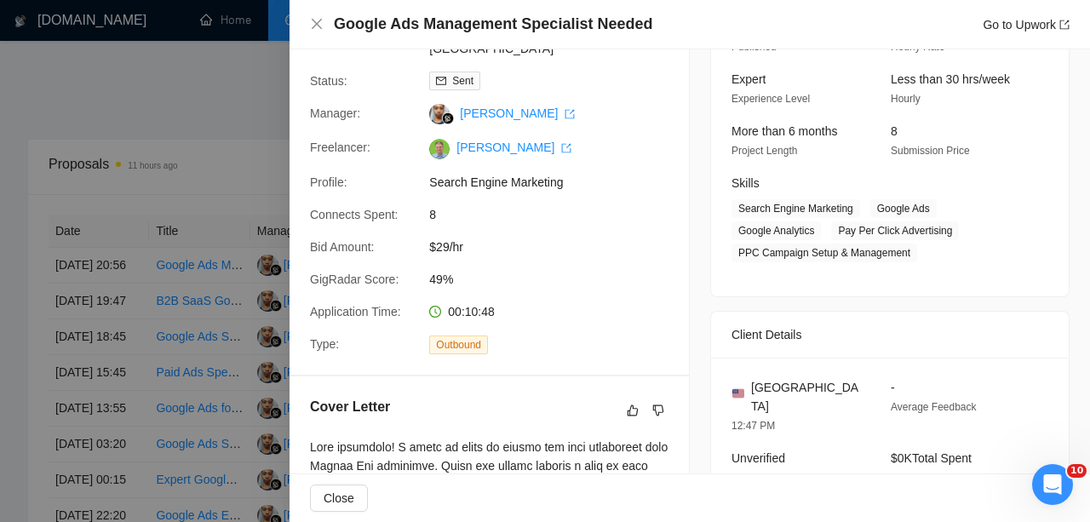
scroll to position [215, 0]
